Goal: Find specific page/section: Find specific page/section

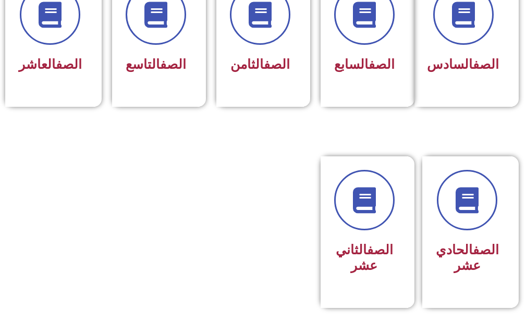
scroll to position [573, 0]
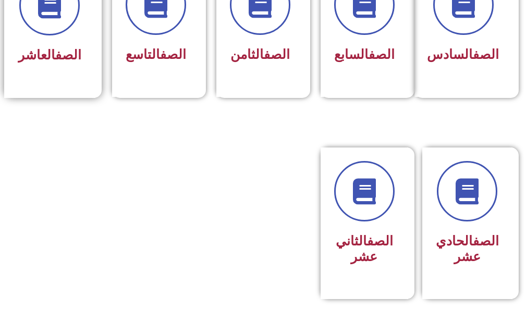
click at [68, 46] on div "الصف العاشر" at bounding box center [49, 55] width 63 height 25
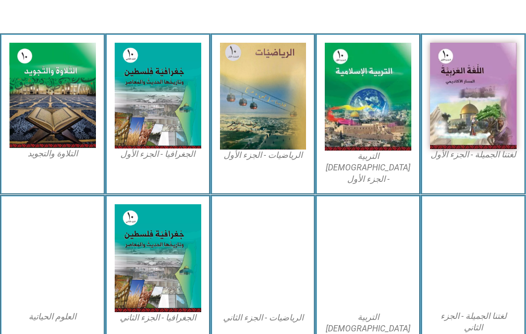
scroll to position [313, 0]
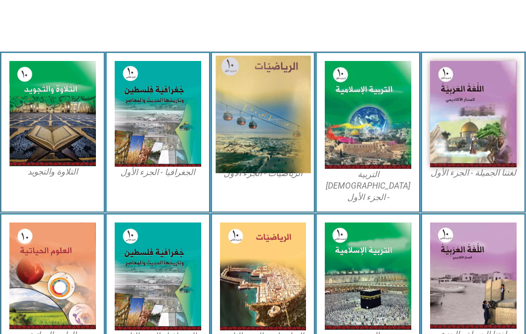
click at [273, 102] on img at bounding box center [262, 114] width 95 height 117
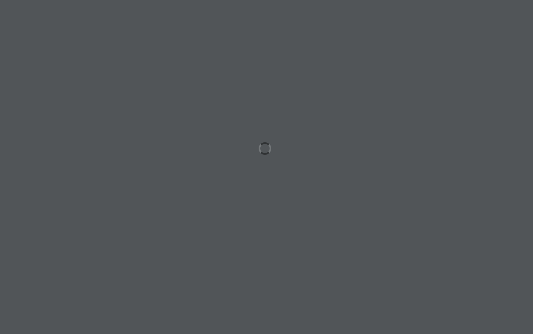
click at [310, 206] on div at bounding box center [266, 167] width 533 height 334
